Goal: Obtain resource: Obtain resource

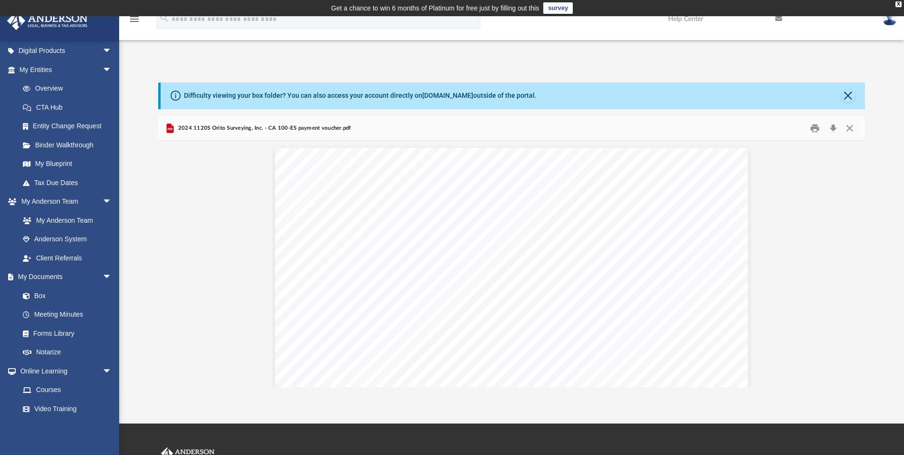
scroll to position [210, 700]
click at [51, 269] on link "My Documents arrow_drop_down" at bounding box center [67, 276] width 120 height 19
click at [41, 295] on link "Box" at bounding box center [69, 295] width 113 height 19
click at [843, 96] on button "Close" at bounding box center [848, 95] width 13 height 13
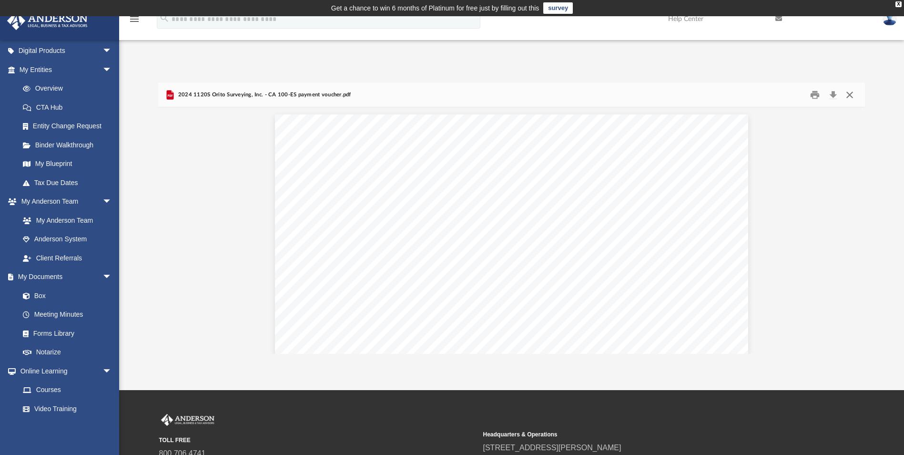
click at [848, 90] on button "Close" at bounding box center [849, 94] width 17 height 15
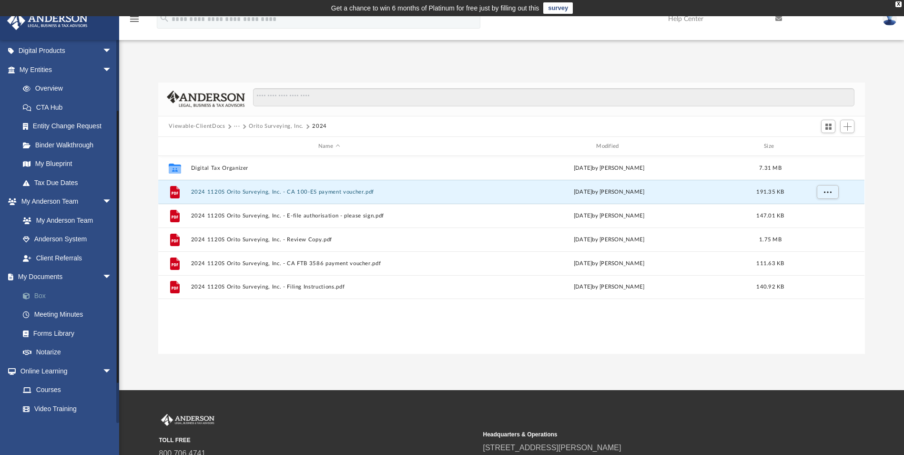
click at [41, 292] on link "Box" at bounding box center [69, 295] width 113 height 19
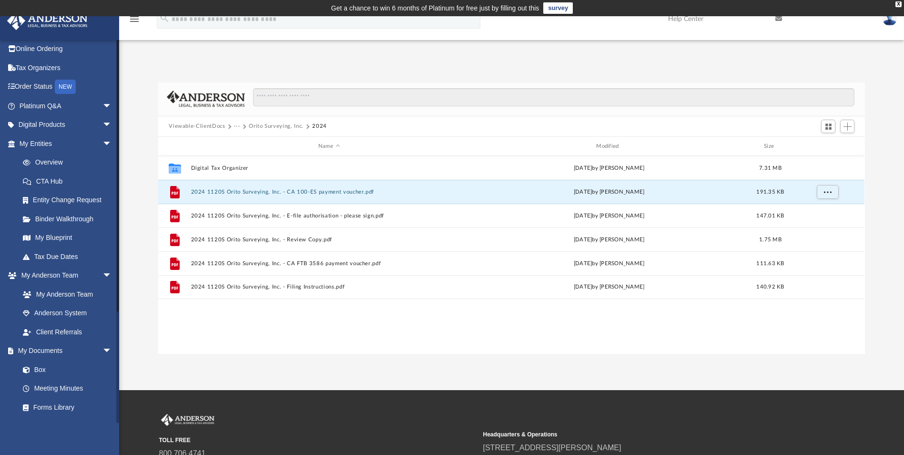
scroll to position [0, 0]
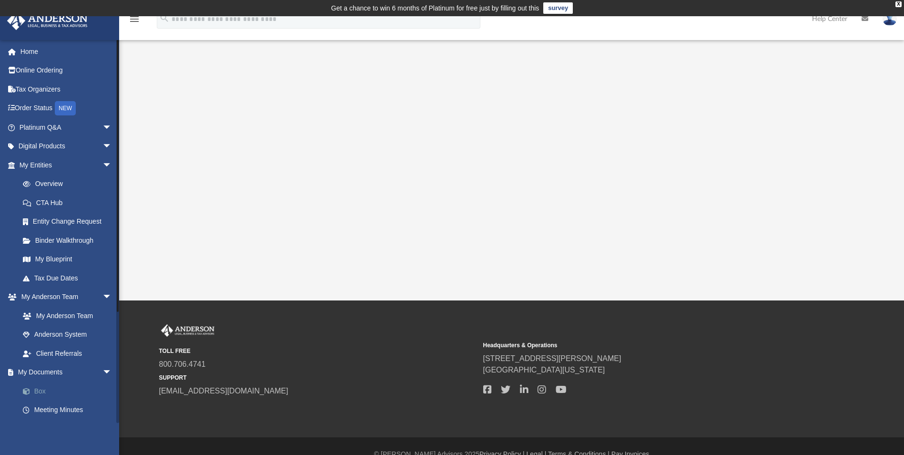
click at [45, 393] on link "Box" at bounding box center [69, 390] width 113 height 19
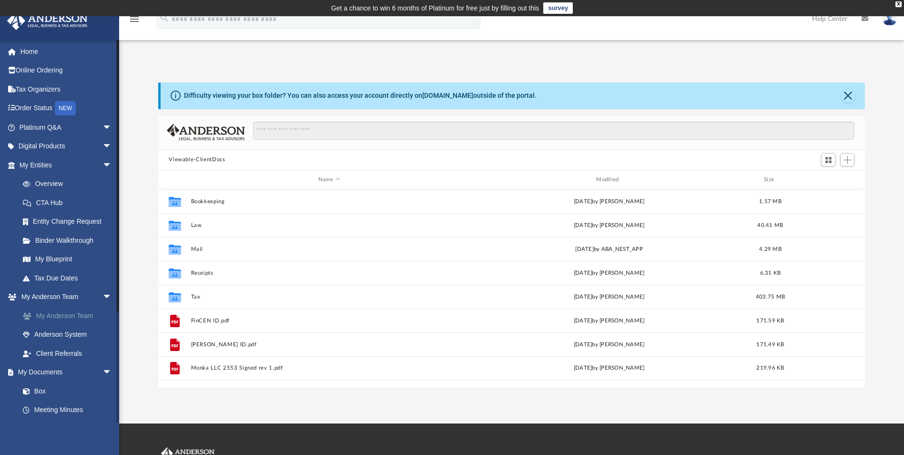
scroll to position [210, 700]
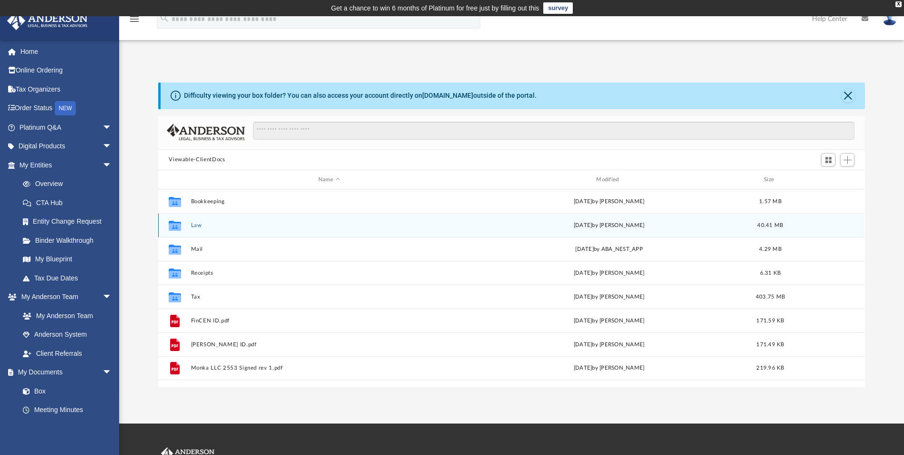
click at [196, 225] on button "Law" at bounding box center [329, 225] width 276 height 6
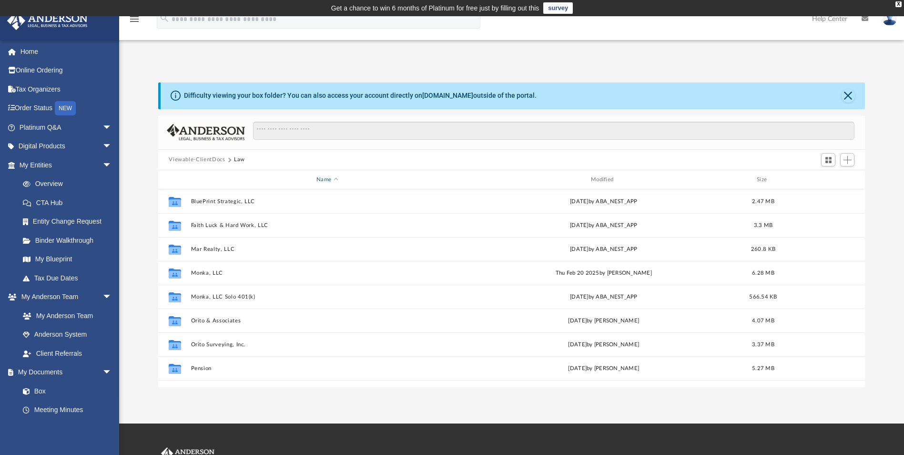
click at [332, 180] on div "Name" at bounding box center [327, 179] width 273 height 9
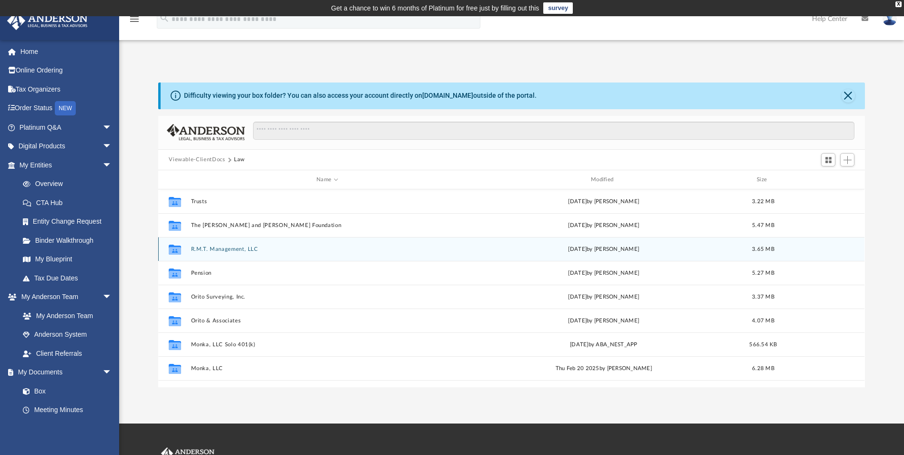
click at [232, 250] on button "R.M.T. Management, LLC" at bounding box center [327, 249] width 273 height 6
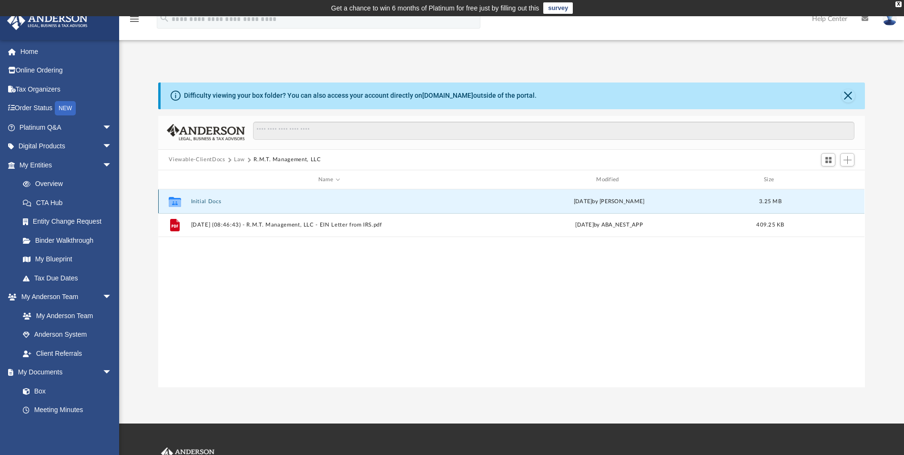
click at [210, 200] on button "Initial Docs" at bounding box center [329, 201] width 276 height 6
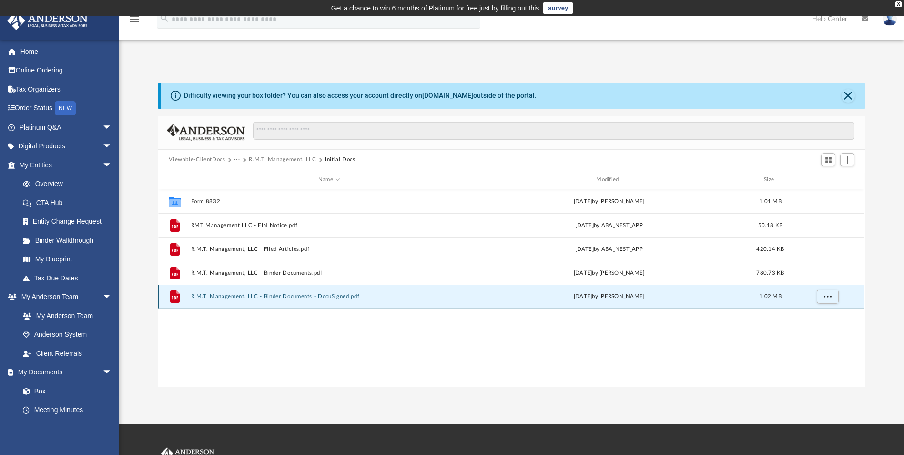
click at [290, 294] on button "R.M.T. Management, LLC - Binder Documents - DocuSigned.pdf" at bounding box center [329, 297] width 276 height 6
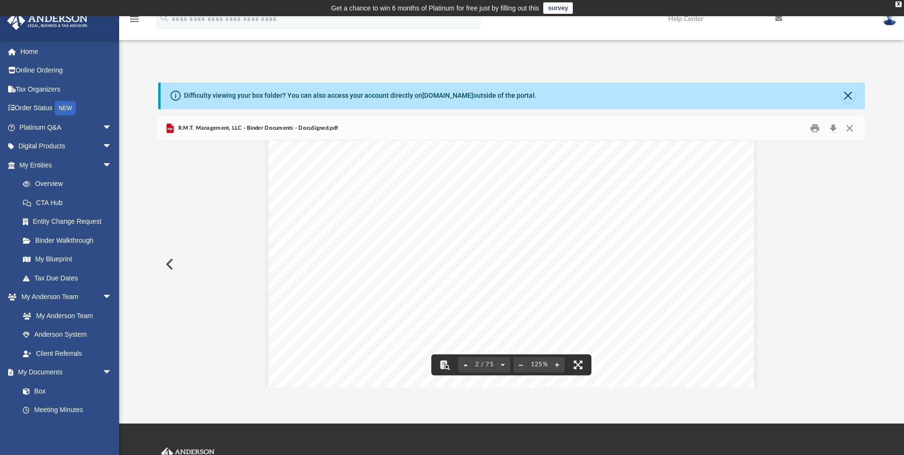
scroll to position [667, 0]
click at [172, 262] on button "Preview" at bounding box center [168, 264] width 21 height 27
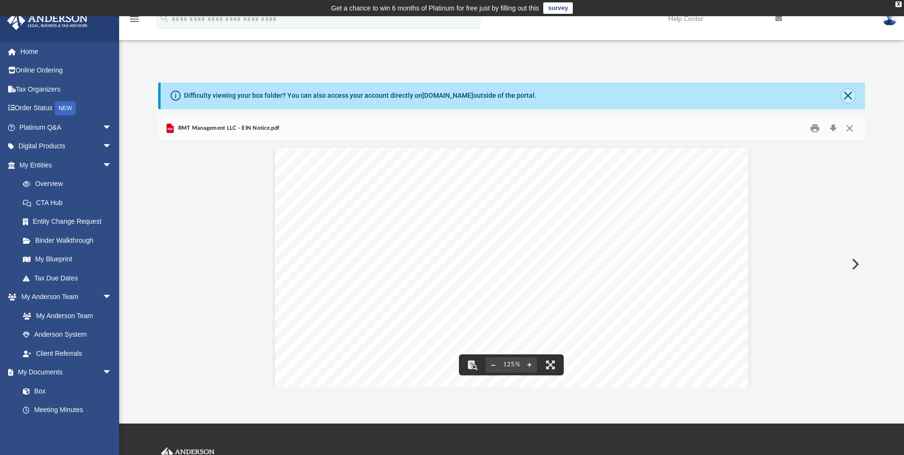
click at [842, 94] on button "Close" at bounding box center [848, 95] width 13 height 13
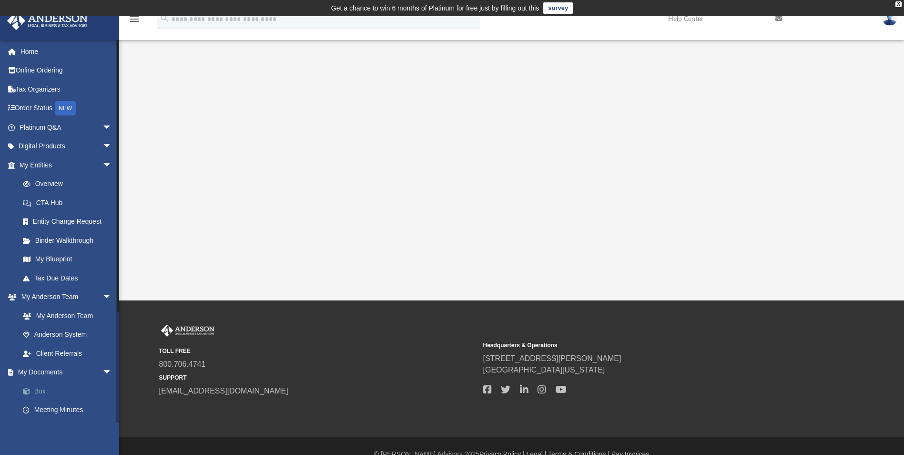
click at [42, 389] on link "Box" at bounding box center [69, 390] width 113 height 19
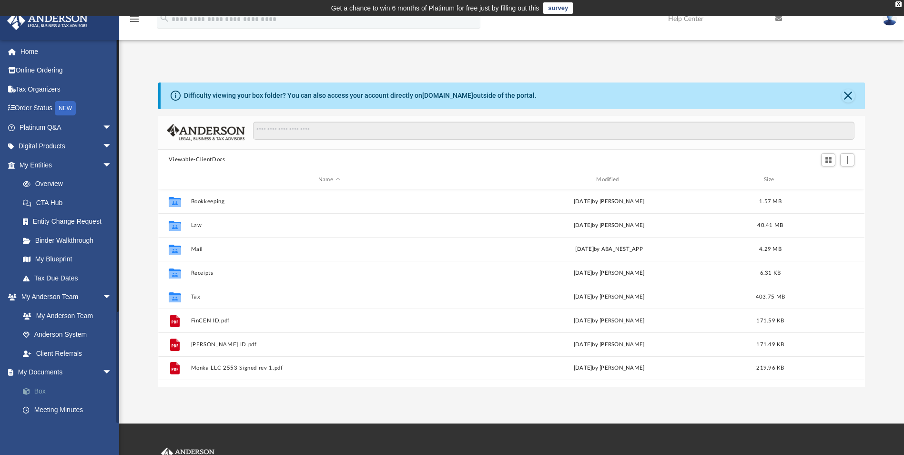
scroll to position [210, 700]
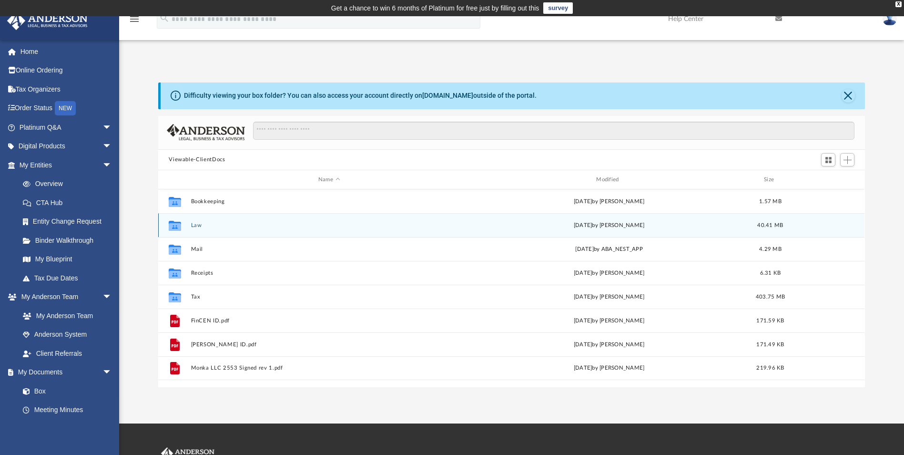
click at [196, 228] on button "Law" at bounding box center [329, 225] width 276 height 6
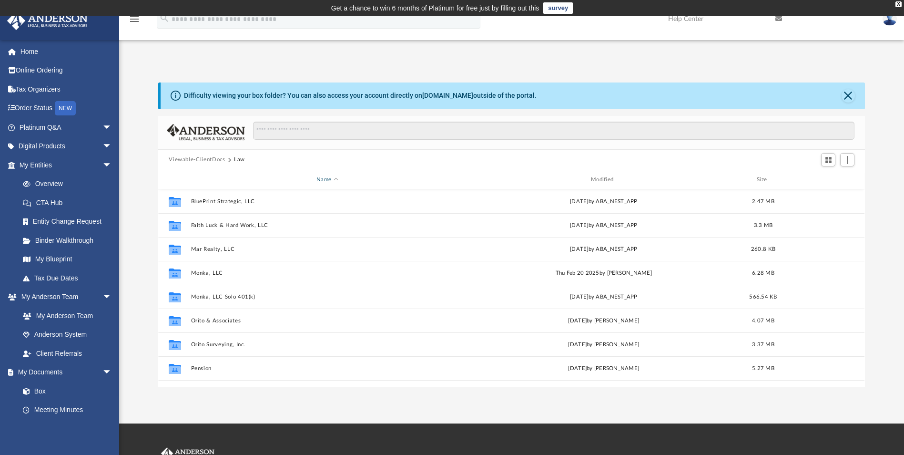
click at [335, 178] on span "Name" at bounding box center [336, 180] width 4 height 4
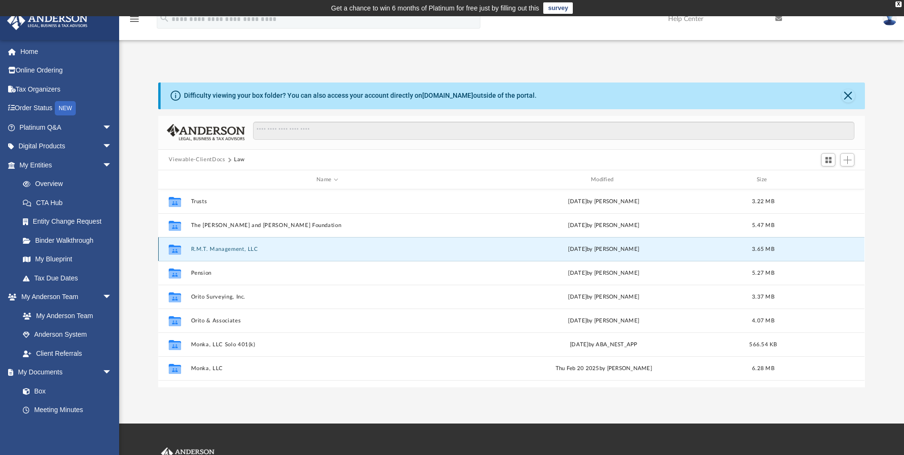
click at [219, 249] on button "R.M.T. Management, LLC" at bounding box center [327, 249] width 273 height 6
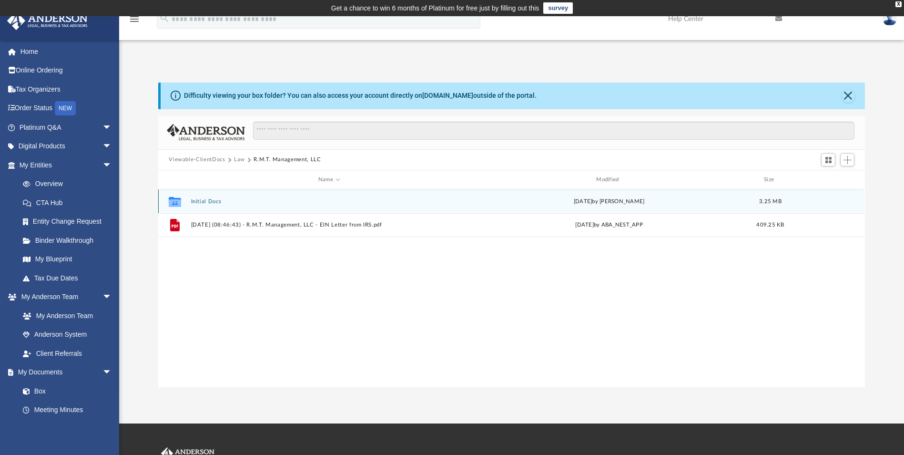
click at [202, 200] on button "Initial Docs" at bounding box center [329, 201] width 276 height 6
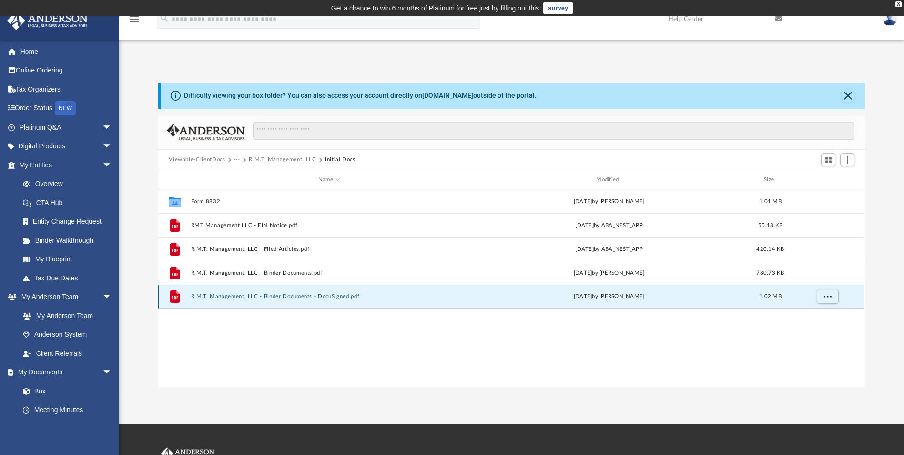
click at [243, 297] on button "R.M.T. Management, LLC - Binder Documents - DocuSigned.pdf" at bounding box center [329, 297] width 276 height 6
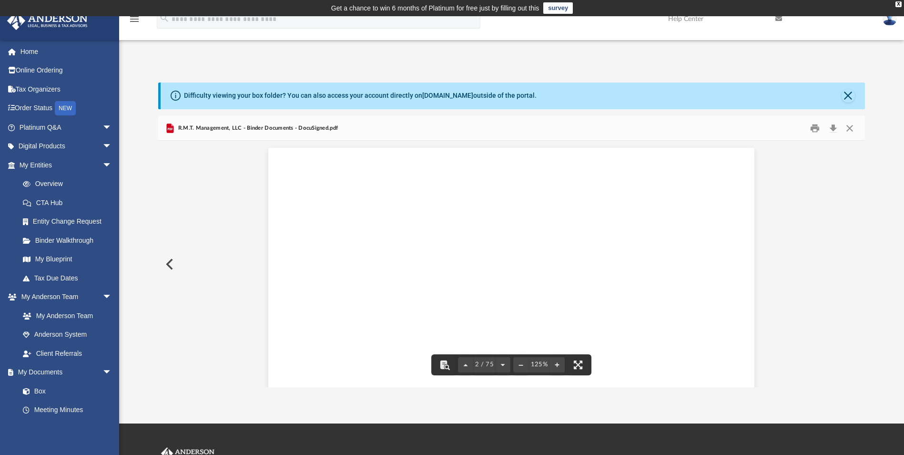
scroll to position [643, 0]
